Goal: Navigation & Orientation: Find specific page/section

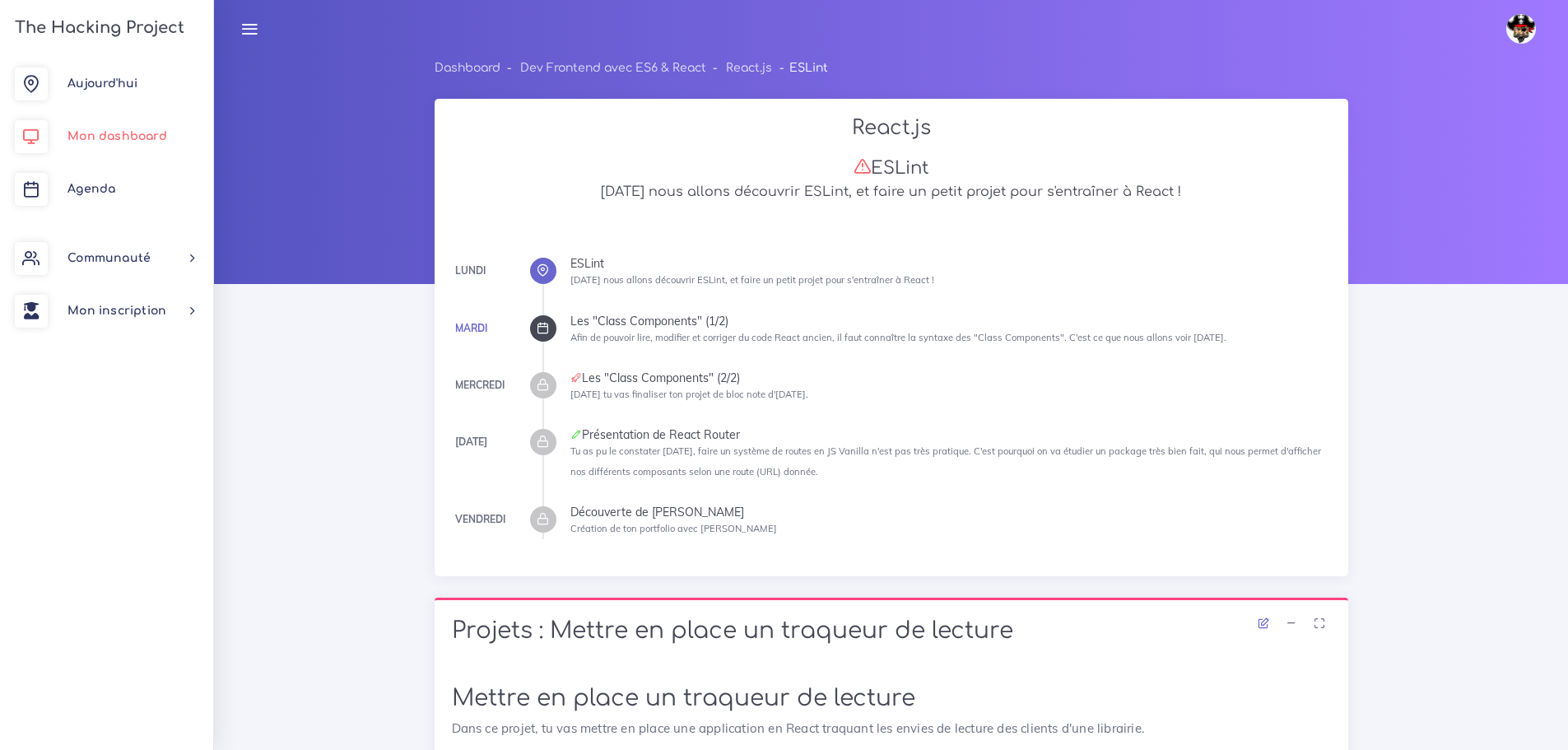
scroll to position [639, 0]
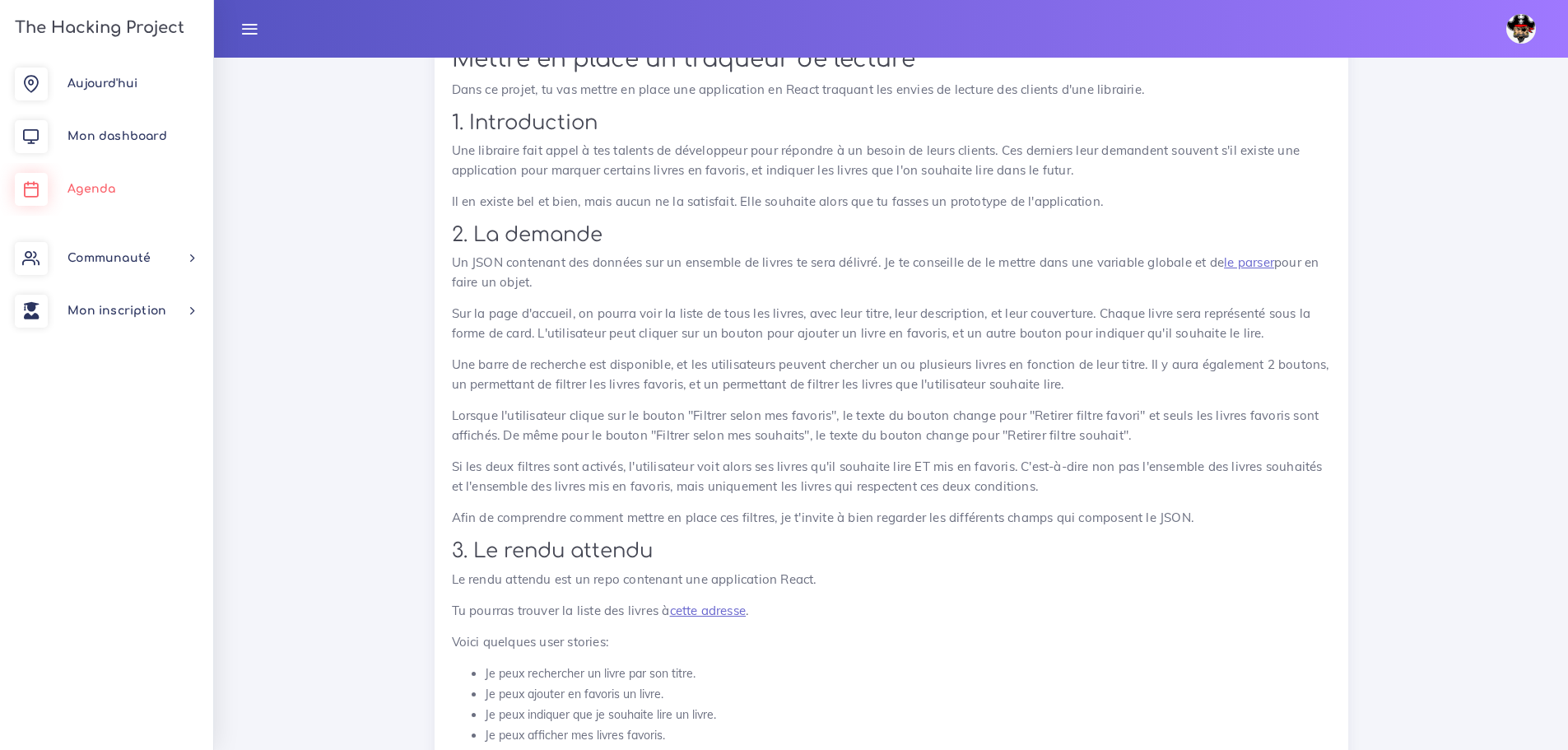
click at [116, 183] on link "Agenda" at bounding box center [107, 189] width 213 height 52
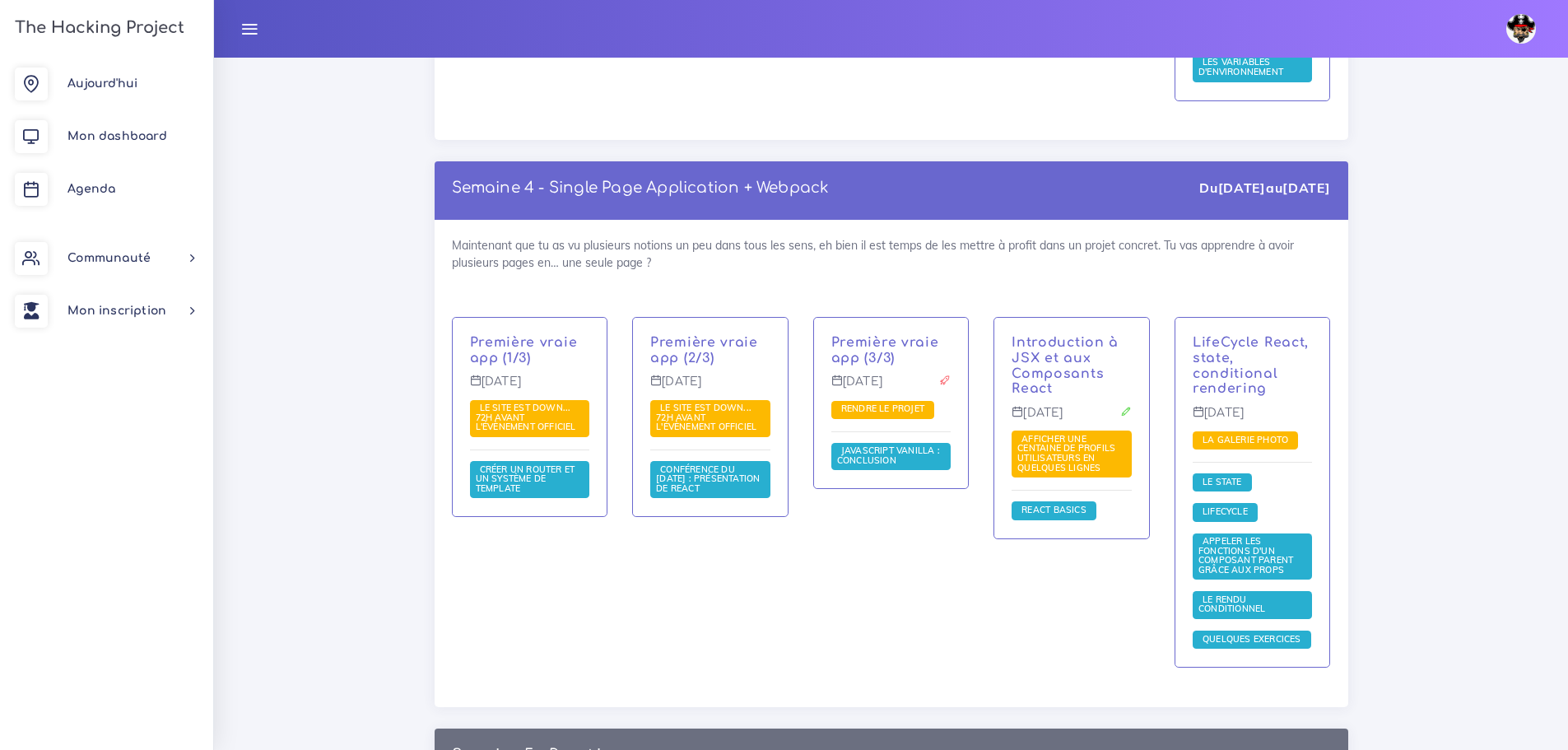
scroll to position [11273, 0]
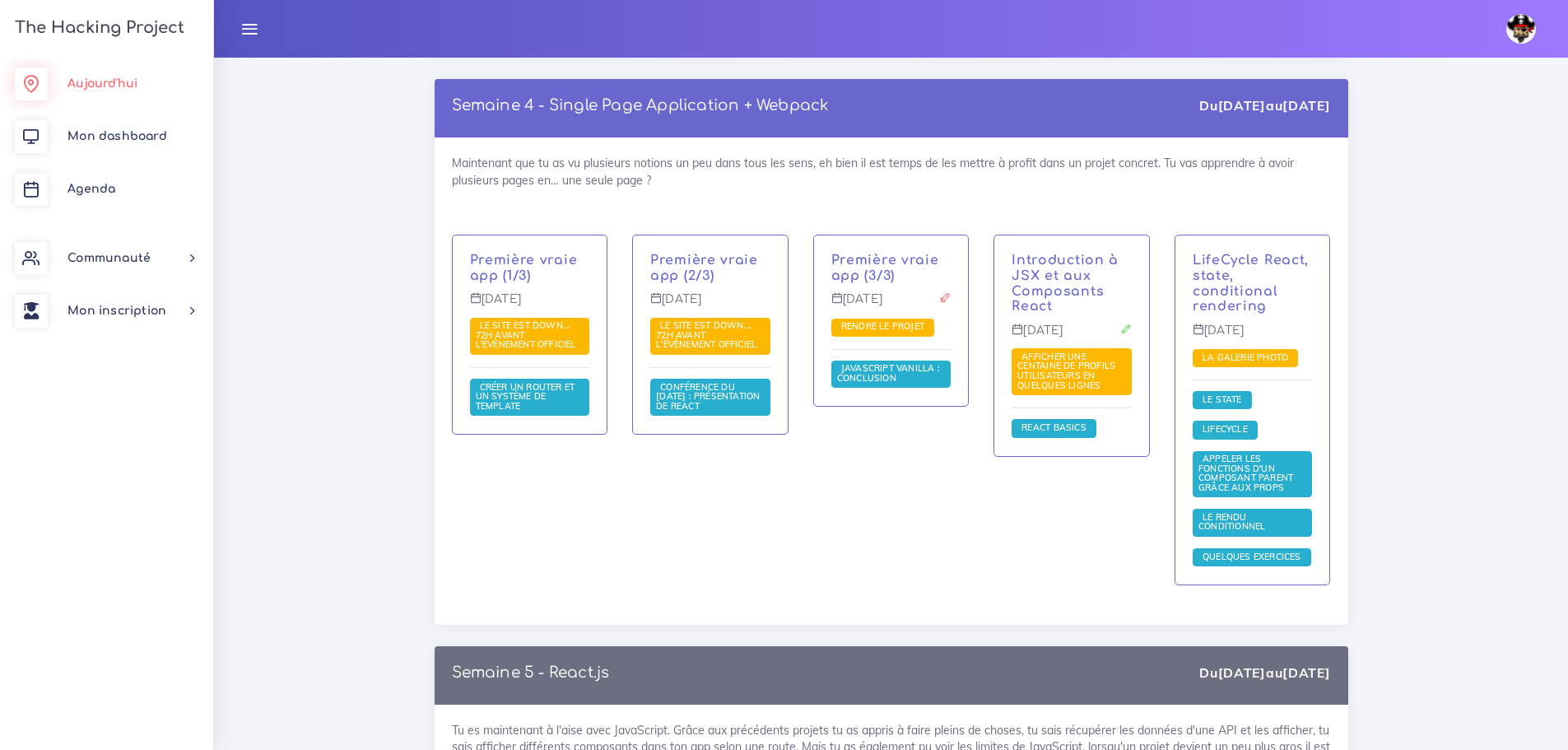
click at [115, 79] on span "Aujourd'hui" at bounding box center [102, 84] width 70 height 13
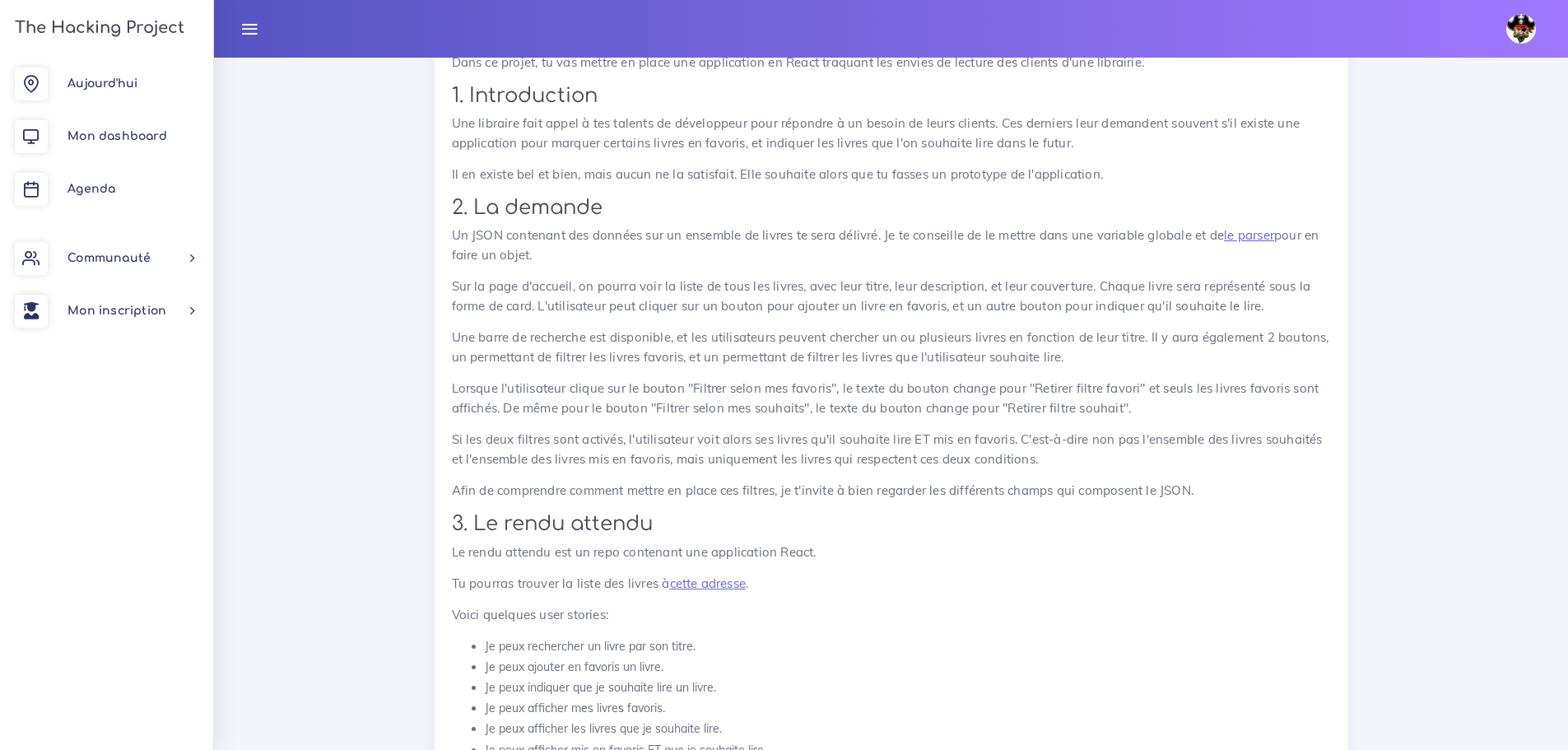
scroll to position [905, 0]
